Goal: Navigation & Orientation: Go to known website

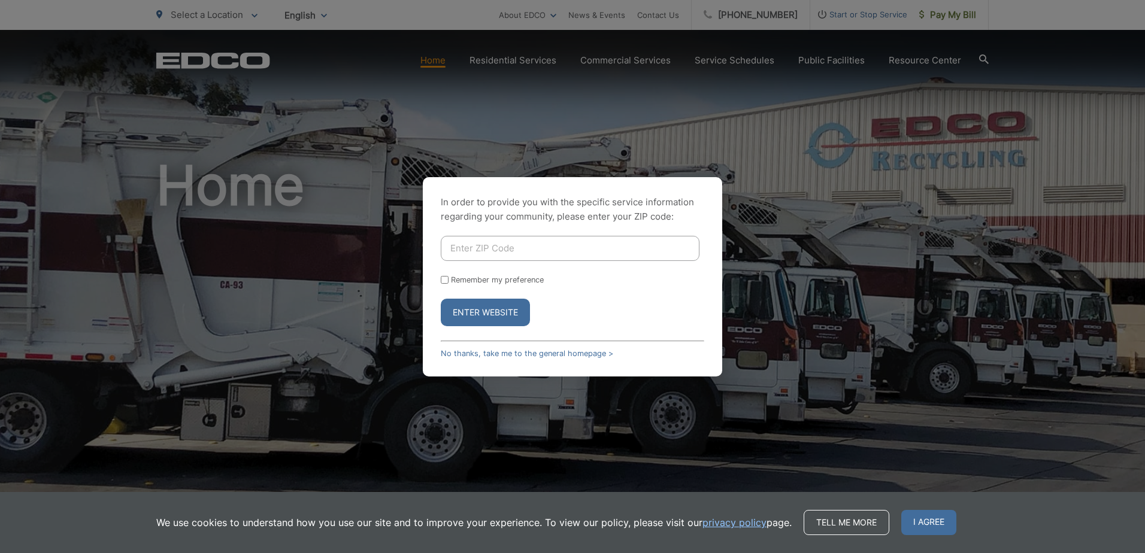
click at [456, 246] on input "Enter ZIP Code" at bounding box center [570, 248] width 259 height 25
type input "91977"
click at [441, 280] on input "Remember my preference" at bounding box center [445, 280] width 8 height 8
checkbox input "true"
click at [465, 309] on button "Enter Website" at bounding box center [485, 313] width 89 height 28
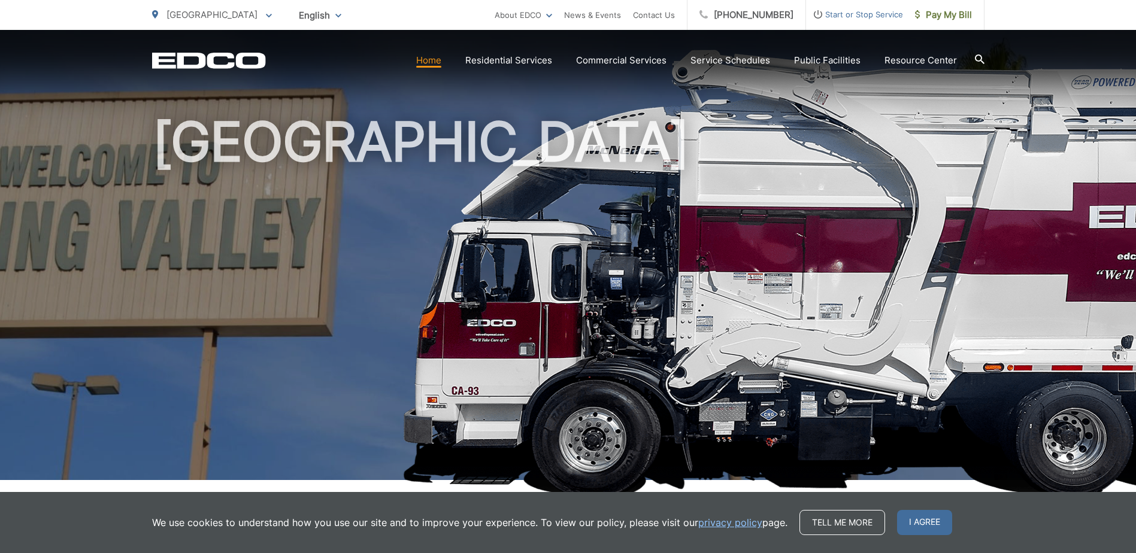
scroll to position [180, 0]
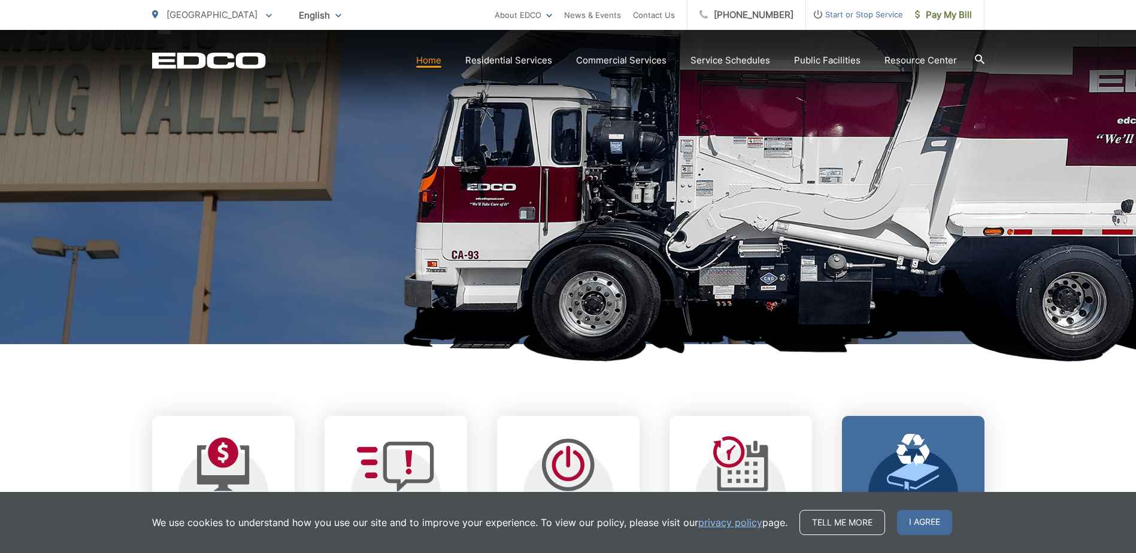
drag, startPoint x: 909, startPoint y: 516, endPoint x: 903, endPoint y: 517, distance: 6.0
click at [909, 516] on span "I agree" at bounding box center [924, 522] width 55 height 25
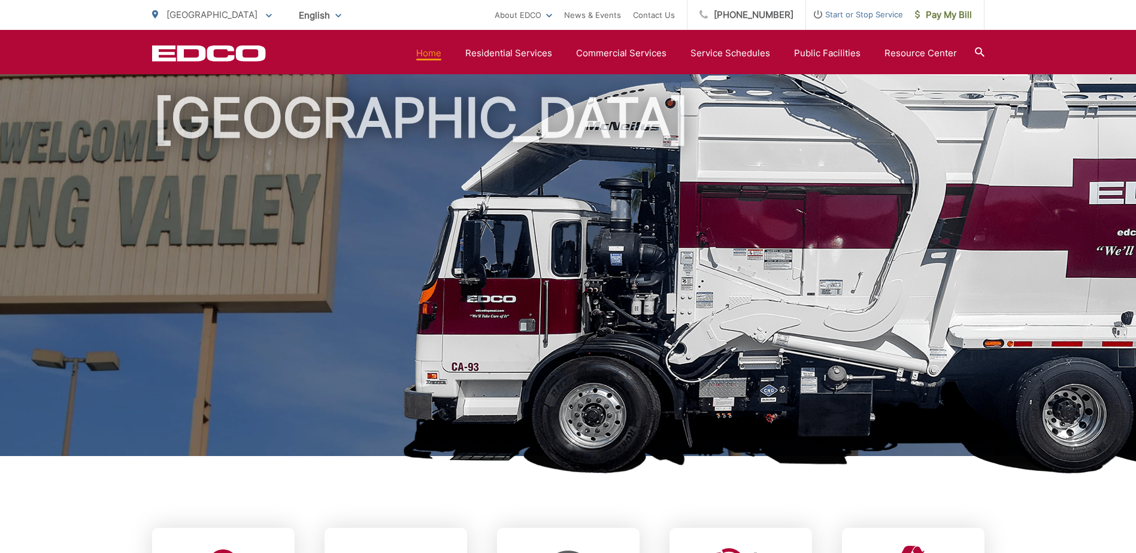
scroll to position [0, 0]
